Goal: Register for event/course

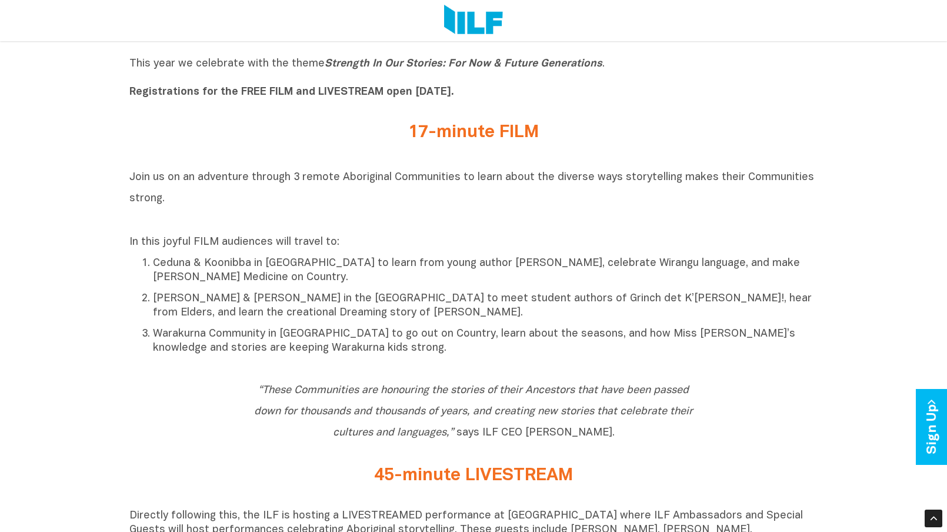
scroll to position [482, 0]
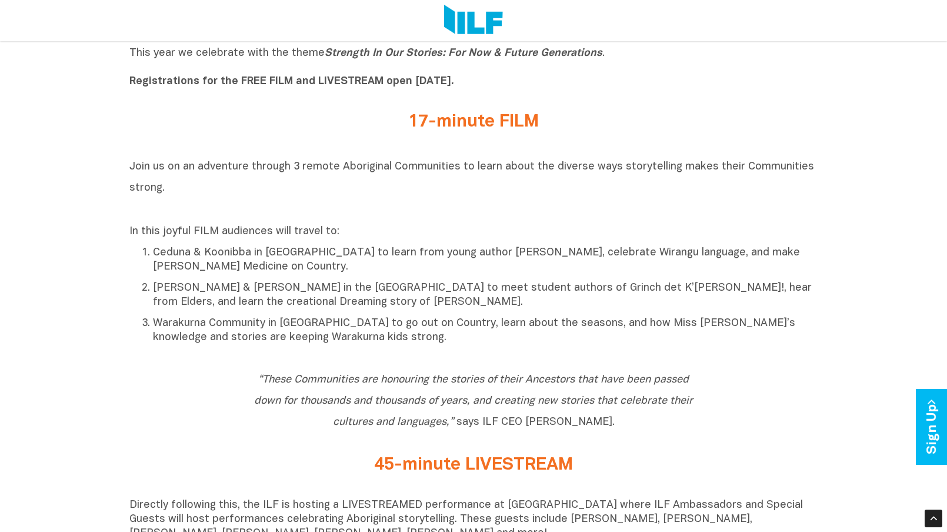
drag, startPoint x: 184, startPoint y: 168, endPoint x: 245, endPoint y: 186, distance: 63.8
click at [245, 186] on h2 "Join us on an adventure through 3 remote Aboriginal Communities to learn about …" at bounding box center [473, 187] width 688 height 64
copy span "an adventure through 3 remote Aboriginal Communities to learn about the diverse…"
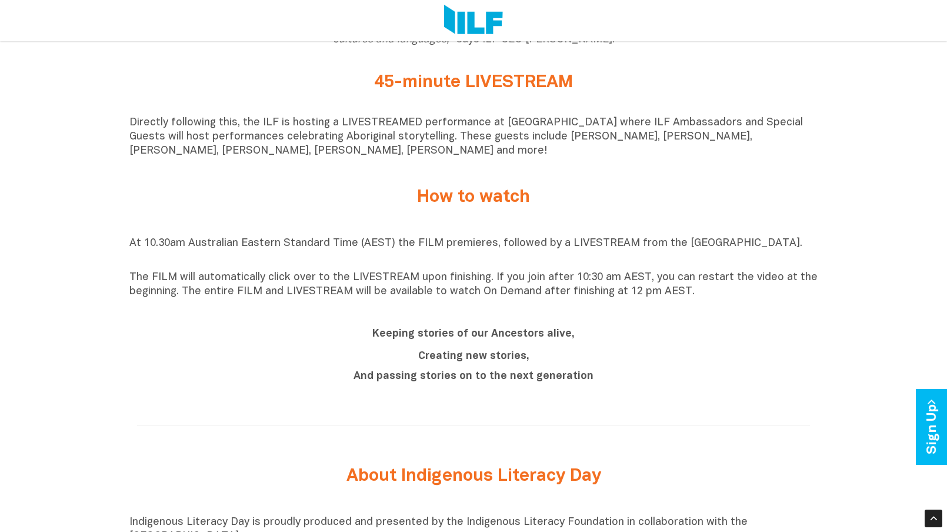
scroll to position [868, 0]
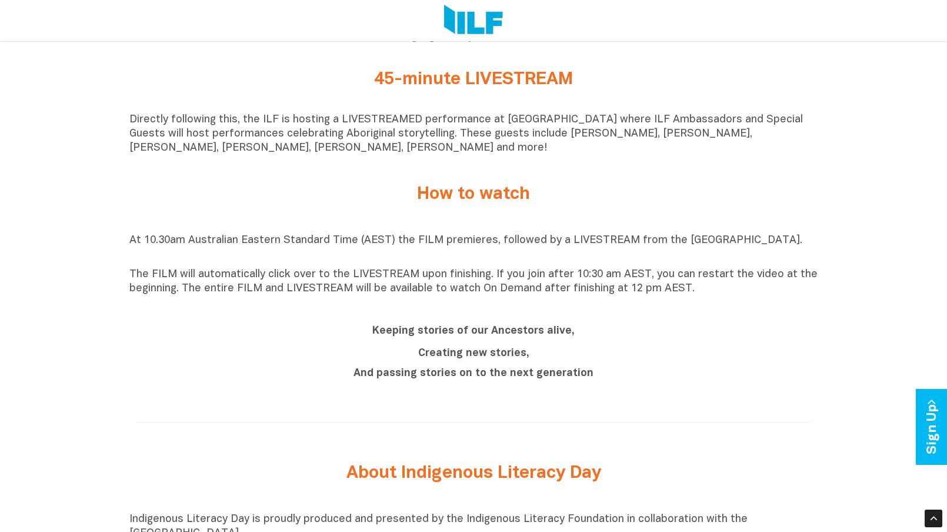
drag, startPoint x: 418, startPoint y: 193, endPoint x: 708, endPoint y: 304, distance: 310.0
click at [708, 304] on div "Indigenous Literacy Day 2025 Indigenous Literacy Day 2025 will be held on Wedne…" at bounding box center [473, 287] width 947 height 1416
copy div "How to watch At 10.30am Australian Eastern Standard Time (AEST) the FILM premie…"
click at [595, 395] on div "Keeping stories of our Ancestors alive, Creating new stories, And passing stori…" at bounding box center [473, 353] width 688 height 85
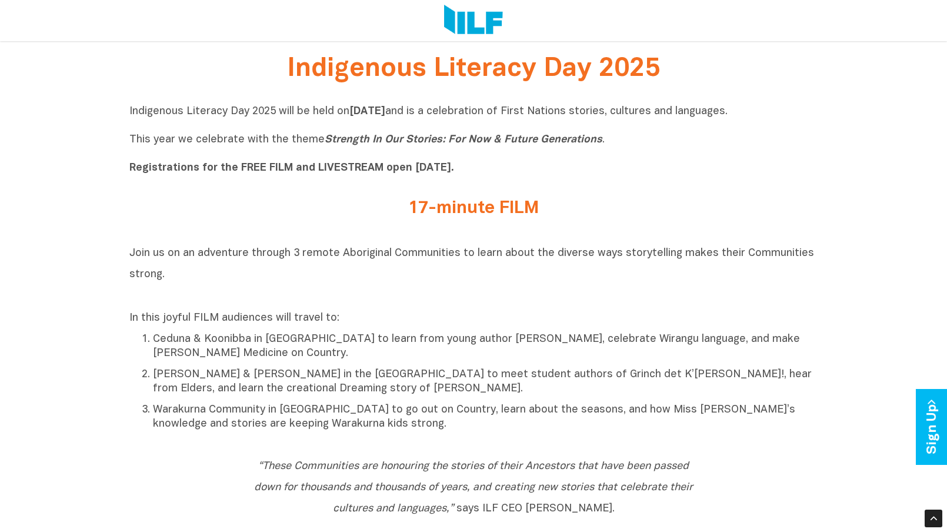
scroll to position [386, 0]
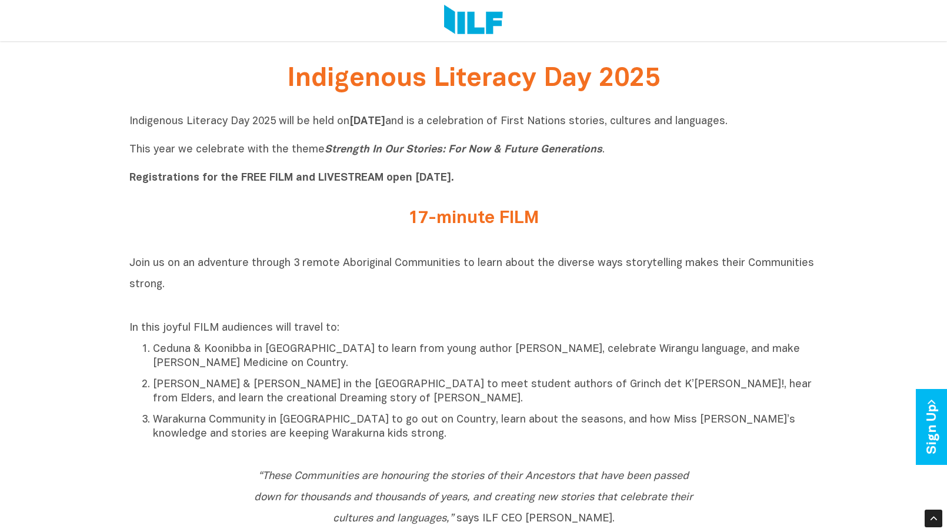
click at [331, 178] on b "Registrations for the FREE FILM and LIVESTREAM open [DATE]." at bounding box center [291, 178] width 325 height 10
click at [426, 172] on p "Indigenous Literacy Day 2025 will be held on Wednesday 3 September and is a cel…" at bounding box center [473, 150] width 688 height 71
click at [438, 183] on b "Registrations for the FREE FILM and LIVESTREAM open [DATE]." at bounding box center [291, 178] width 325 height 10
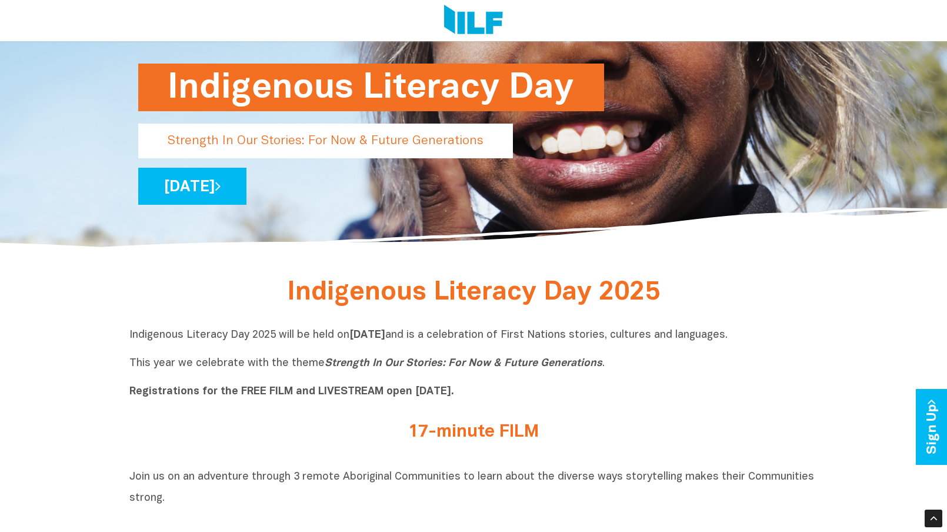
scroll to position [193, 0]
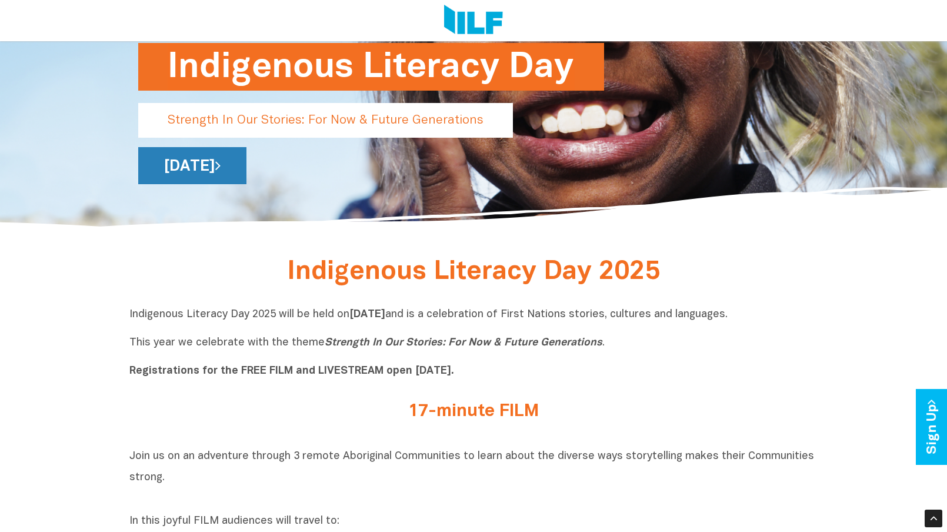
click at [246, 155] on link "[DATE]" at bounding box center [192, 165] width 108 height 37
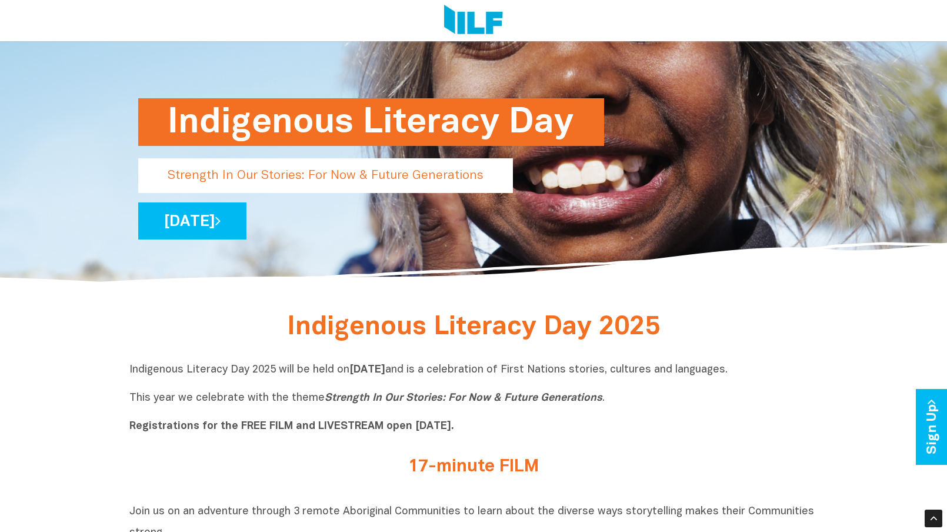
scroll to position [69, 0]
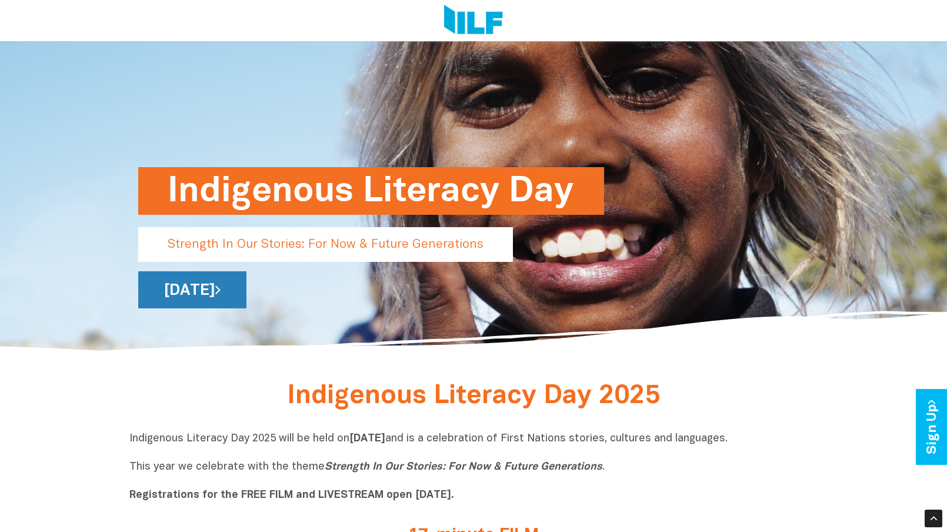
click at [246, 302] on link "[DATE]" at bounding box center [192, 289] width 108 height 37
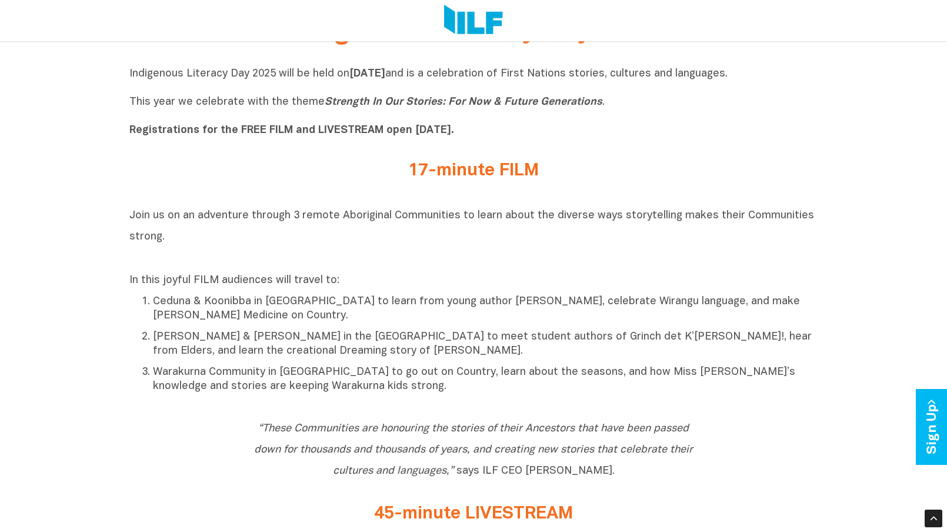
scroll to position [436, 0]
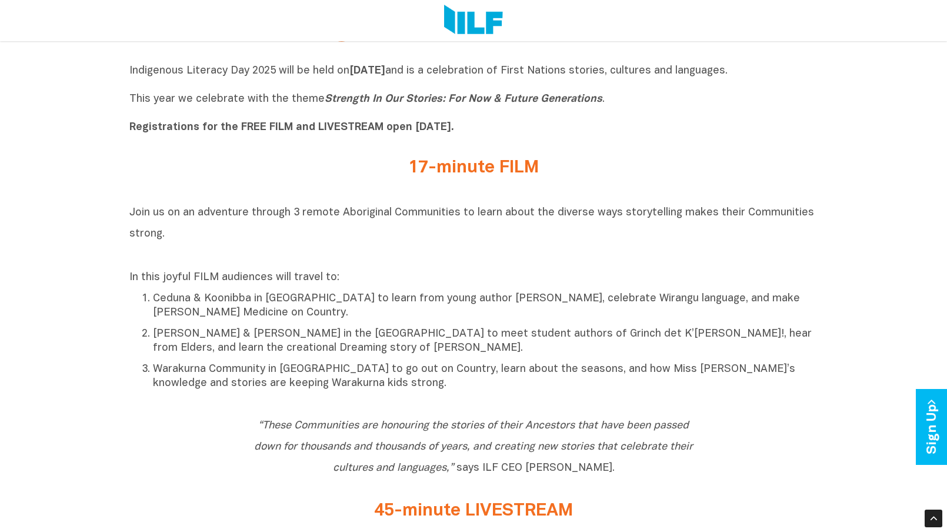
click at [452, 131] on b "Registrations for the FREE FILM and LIVESTREAM open [DATE]." at bounding box center [291, 127] width 325 height 10
click at [305, 132] on b "Registrations for the FREE FILM and LIVESTREAM open [DATE]." at bounding box center [291, 127] width 325 height 10
click at [228, 132] on b "Registrations for the FREE FILM and LIVESTREAM open [DATE]." at bounding box center [291, 127] width 325 height 10
click at [249, 135] on p "Indigenous Literacy Day 2025 will be held on Wednesday 3 September and is a cel…" at bounding box center [473, 99] width 688 height 71
click at [281, 135] on p "Indigenous Literacy Day 2025 will be held on Wednesday 3 September and is a cel…" at bounding box center [473, 99] width 688 height 71
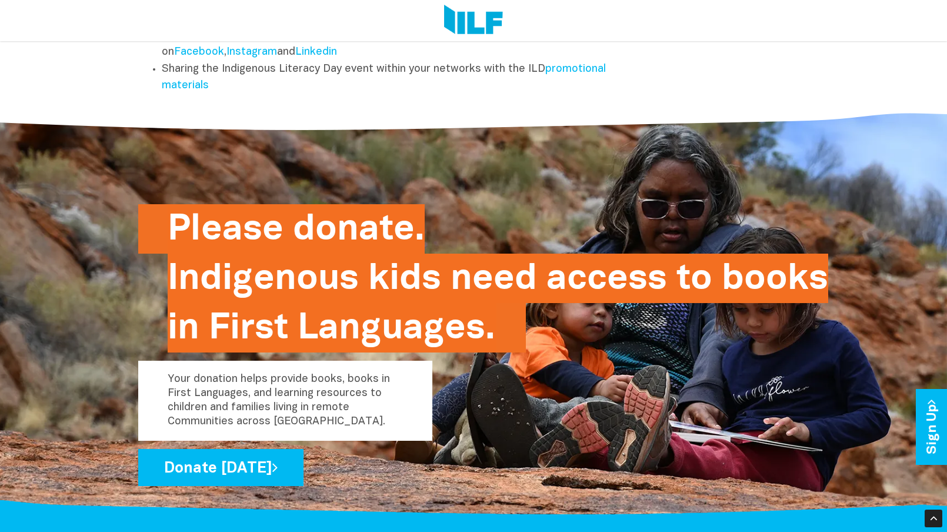
scroll to position [1802, 0]
